Goal: Check status: Check status

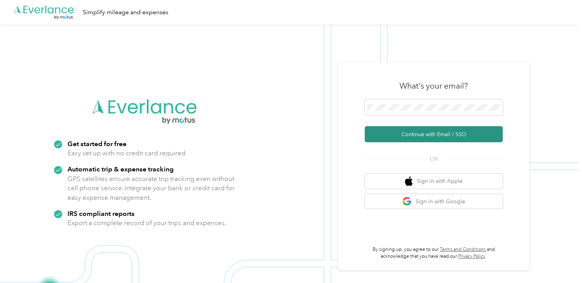
click at [409, 136] on button "Continue with Email / SSO" at bounding box center [433, 134] width 138 height 16
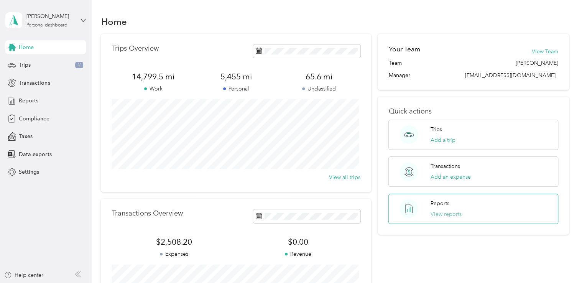
click at [446, 214] on button "View reports" at bounding box center [445, 214] width 31 height 8
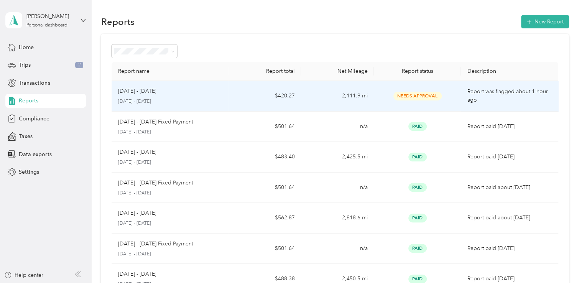
click at [136, 90] on p "[DATE] - [DATE]" at bounding box center [137, 91] width 38 height 8
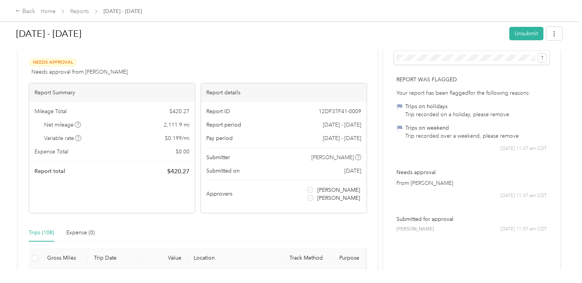
scroll to position [153, 0]
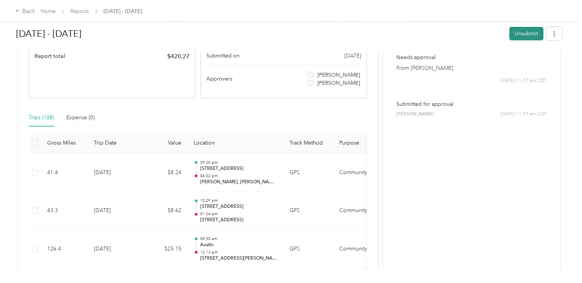
click at [526, 33] on button "Unsubmit" at bounding box center [526, 33] width 34 height 13
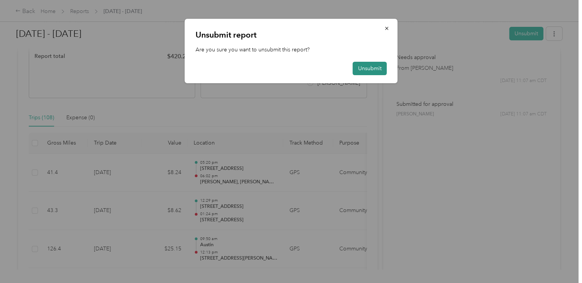
click at [377, 68] on button "Unsubmit" at bounding box center [369, 68] width 34 height 13
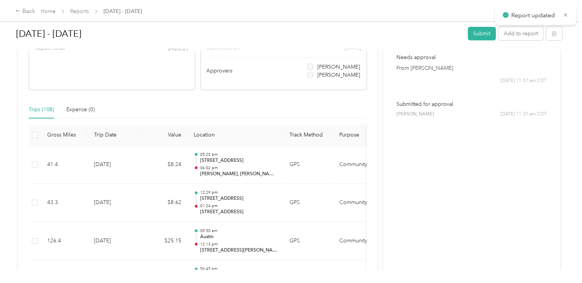
scroll to position [145, 0]
